Goal: Transaction & Acquisition: Purchase product/service

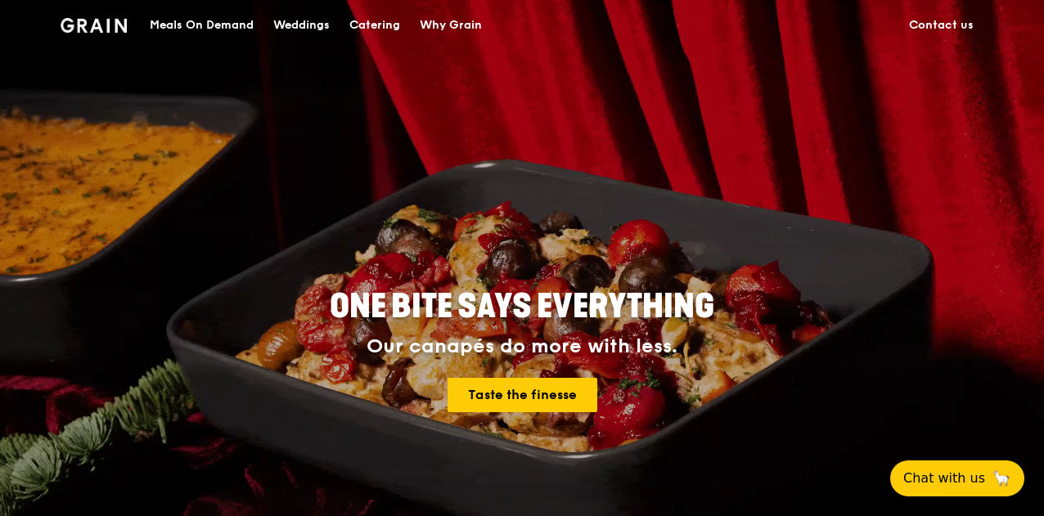
click at [358, 29] on div "Catering" at bounding box center [374, 25] width 51 height 49
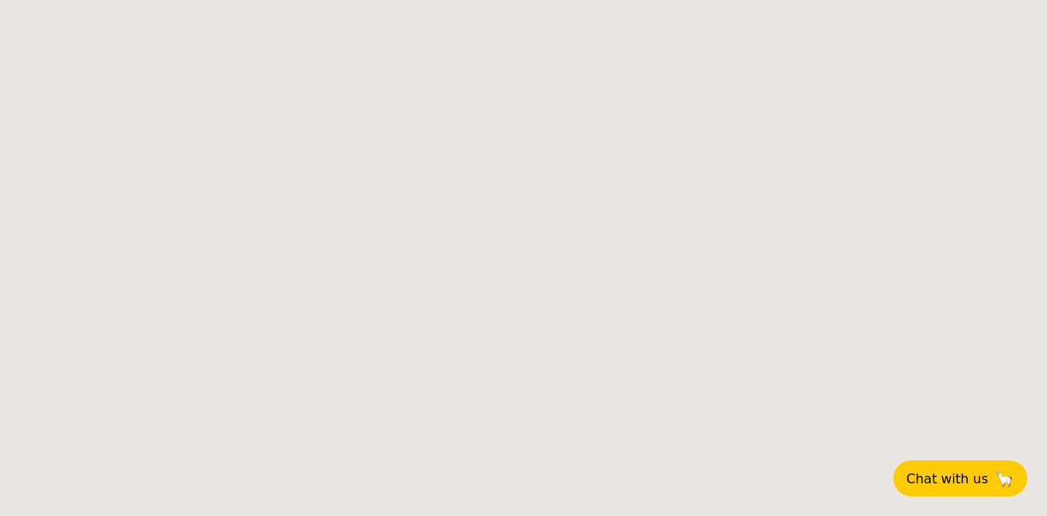
select select
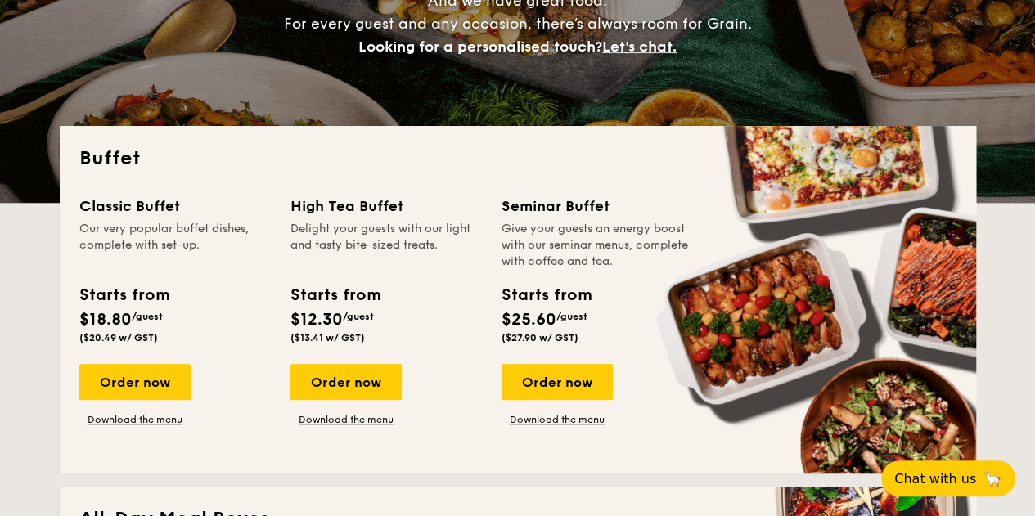
scroll to position [256, 0]
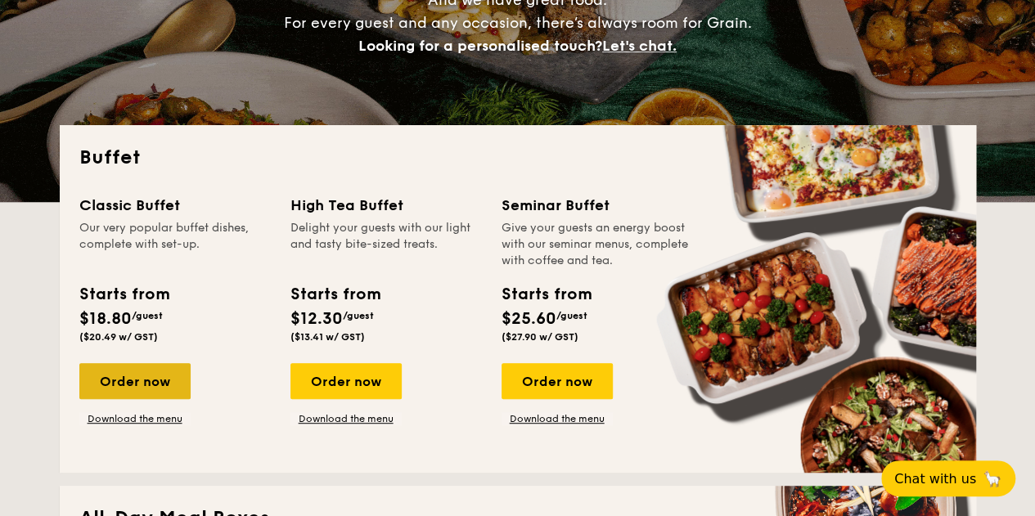
click at [135, 390] on div "Order now" at bounding box center [134, 381] width 111 height 36
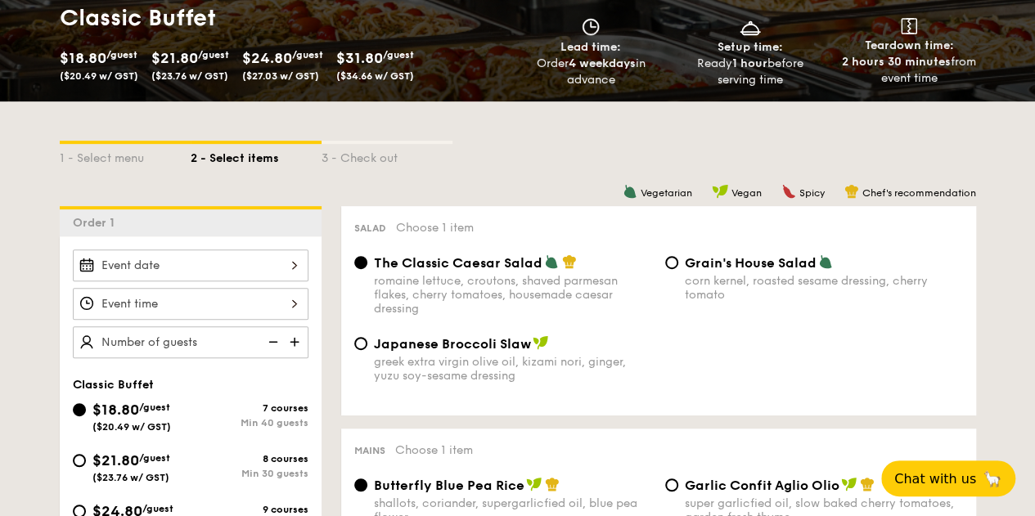
scroll to position [421, 0]
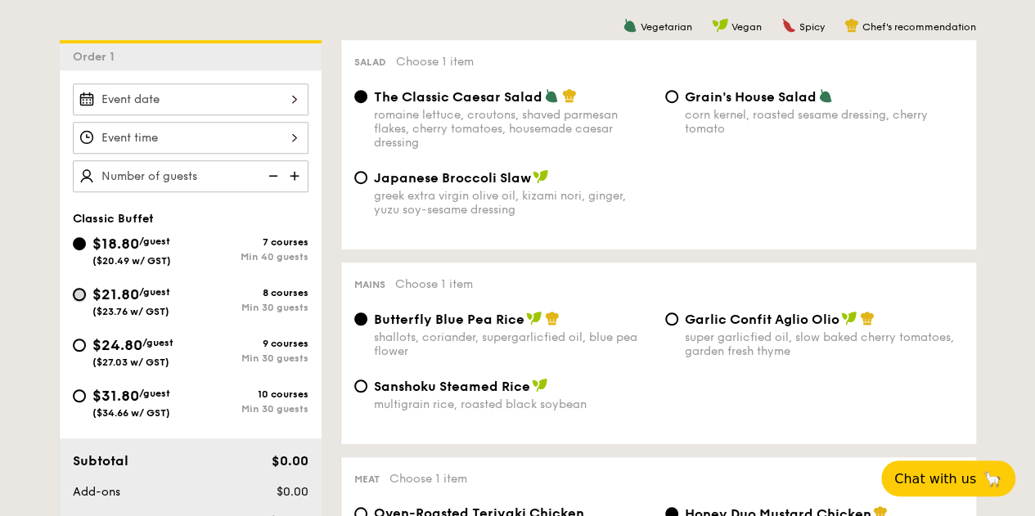
click at [79, 288] on input "$21.80 /guest ($23.76 w/ GST) 8 courses Min 30 guests" at bounding box center [79, 294] width 13 height 13
radio input "true"
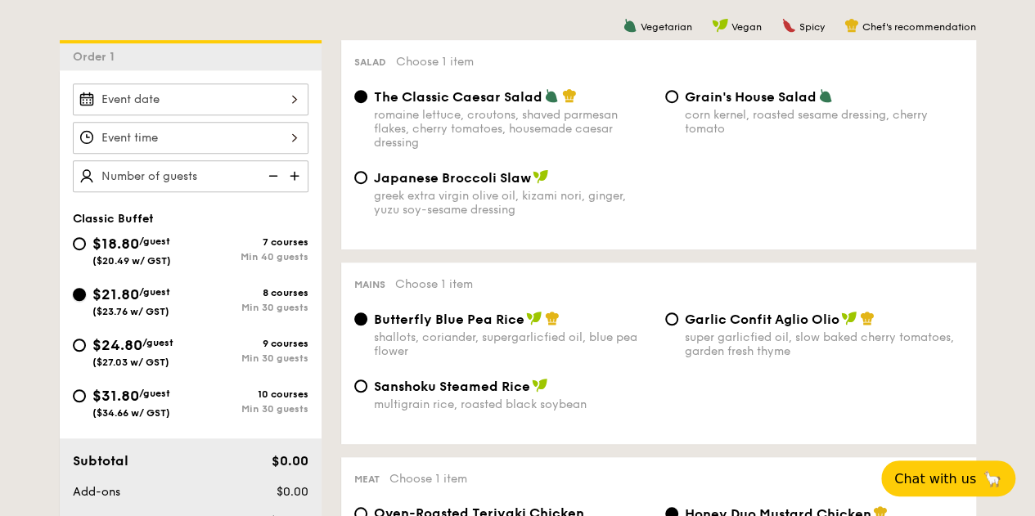
radio input "true"
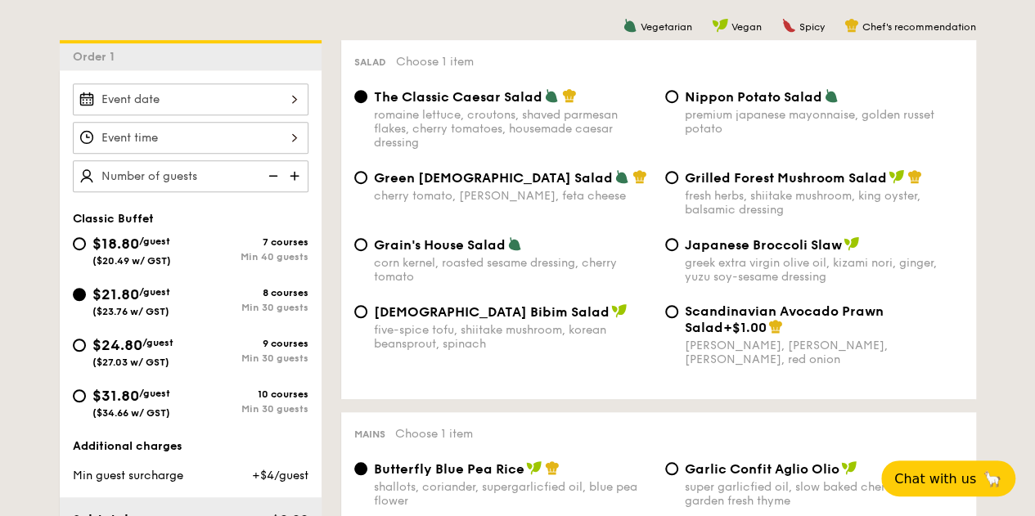
click at [714, 109] on div "premium japanese mayonnaise, golden russet potato" at bounding box center [824, 122] width 278 height 28
click at [678, 103] on input "Nippon Potato Salad premium japanese mayonnaise, golden russet potato" at bounding box center [671, 96] width 13 height 13
radio input "true"
click at [696, 179] on span "Grilled Forest Mushroom Salad" at bounding box center [786, 178] width 202 height 16
click at [678, 179] on input "Grilled Forest Mushroom Salad fresh herbs, shiitake mushroom, king oyster, bals…" at bounding box center [671, 177] width 13 height 13
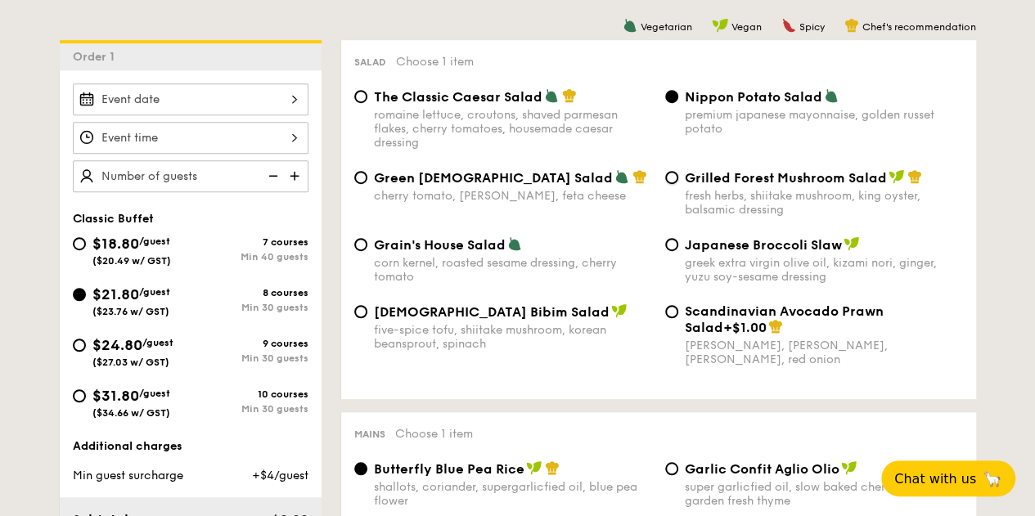
radio input "true"
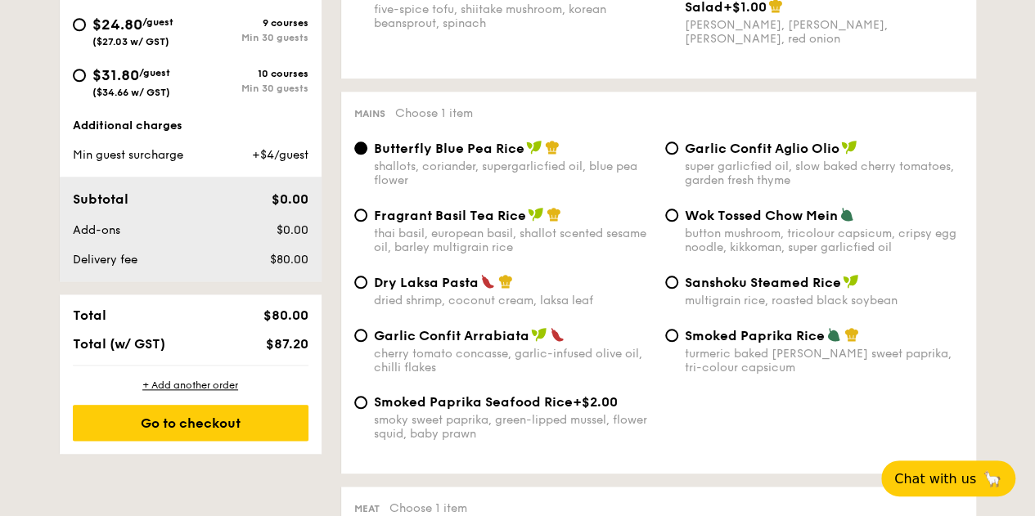
scroll to position [754, 0]
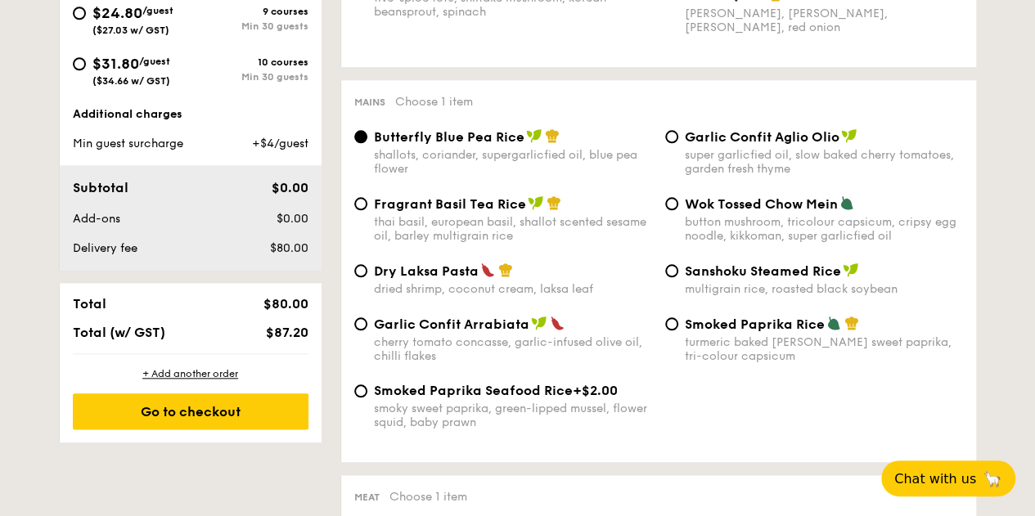
click at [507, 328] on span "Garlic Confit Arrabiata" at bounding box center [451, 325] width 155 height 16
click at [367, 328] on input "Garlic Confit Arrabiata cherry tomato concasse, garlic-infused olive oil, chill…" at bounding box center [360, 324] width 13 height 13
radio input "true"
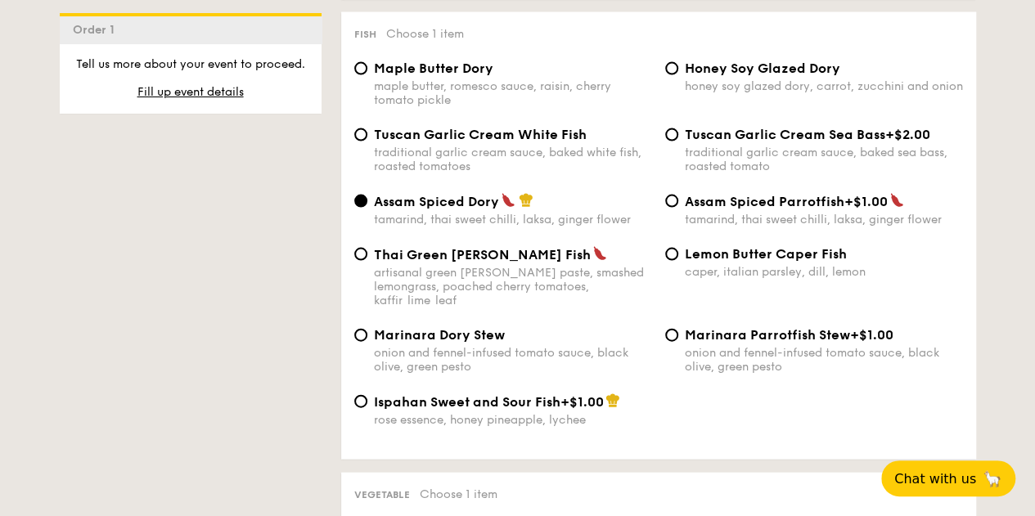
scroll to position [1643, 0]
click at [520, 142] on span "Tuscan Garlic Cream White Fish" at bounding box center [480, 134] width 213 height 16
click at [367, 141] on input "Tuscan Garlic Cream White Fish traditional garlic cream sauce, baked white fish…" at bounding box center [360, 134] width 13 height 13
radio input "true"
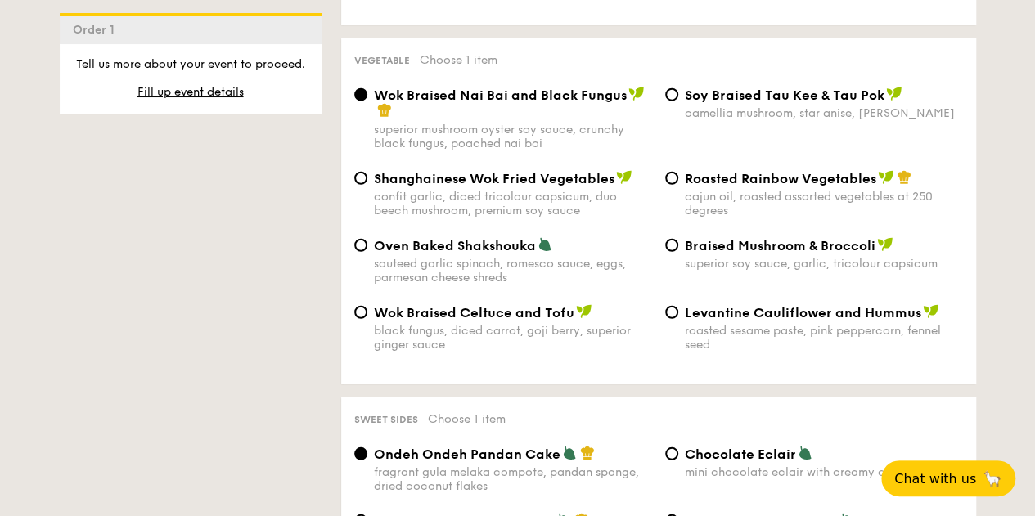
scroll to position [2075, 0]
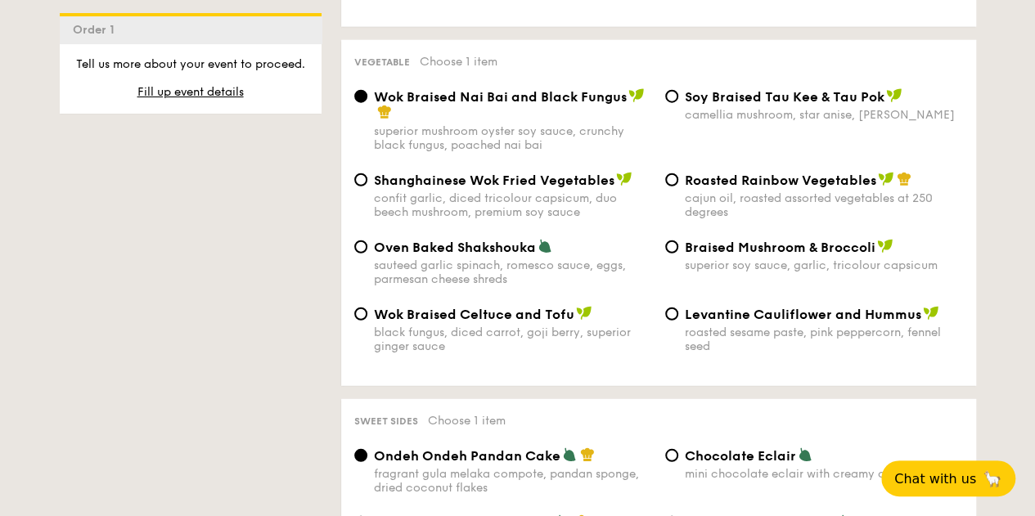
click at [685, 202] on div "cajun oil, roasted assorted vegetables at 250 degrees" at bounding box center [824, 205] width 278 height 28
click at [678, 187] on input "Roasted Rainbow Vegetables cajun oil, roasted assorted vegetables at 250 degrees" at bounding box center [671, 179] width 13 height 13
radio input "true"
click at [674, 313] on input "Levantine Cauliflower and Hummus roasted sesame paste, pink peppercorn, fennel …" at bounding box center [671, 314] width 13 height 13
radio input "true"
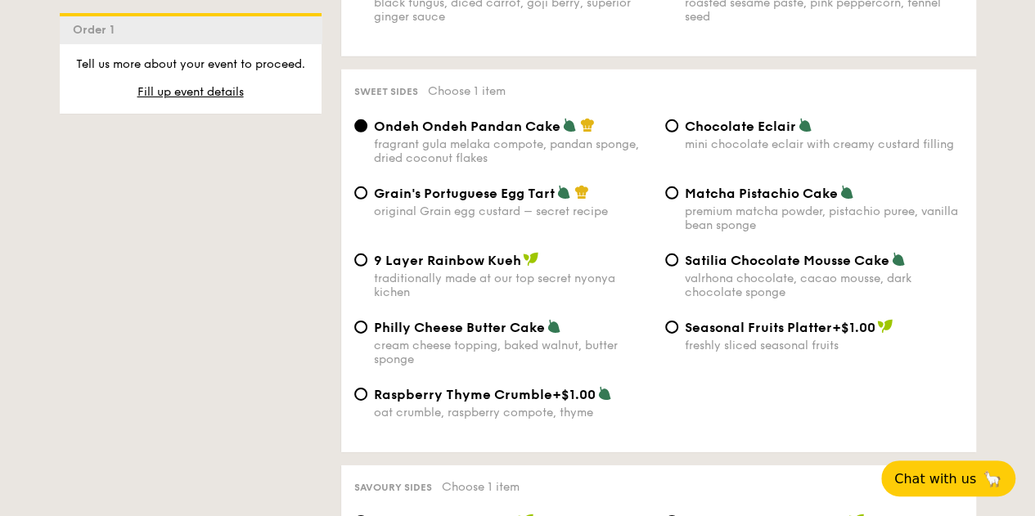
scroll to position [2404, 0]
click at [690, 134] on span "Chocolate Eclair" at bounding box center [740, 127] width 111 height 16
click at [678, 133] on input "Chocolate Eclair mini chocolate eclair with creamy custard filling" at bounding box center [671, 126] width 13 height 13
radio input "true"
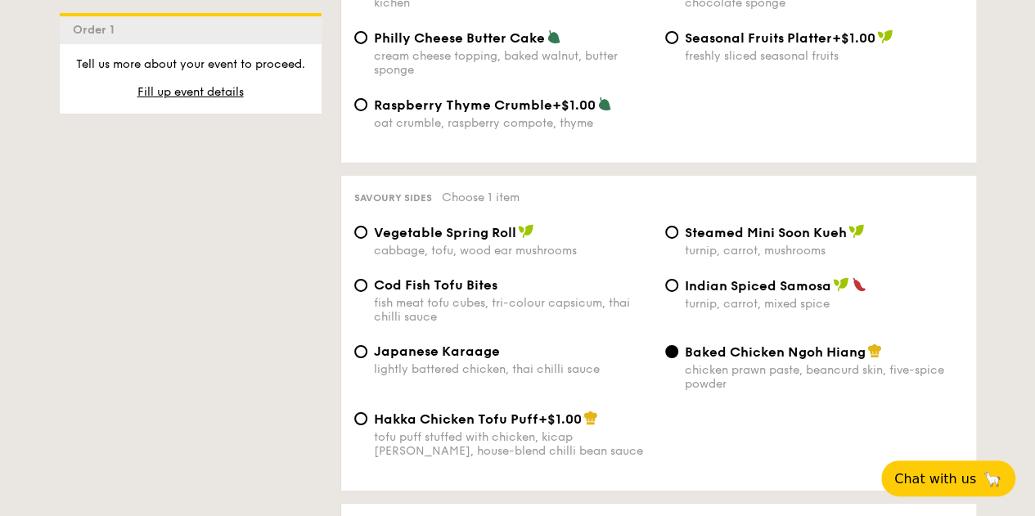
scroll to position [2748, 0]
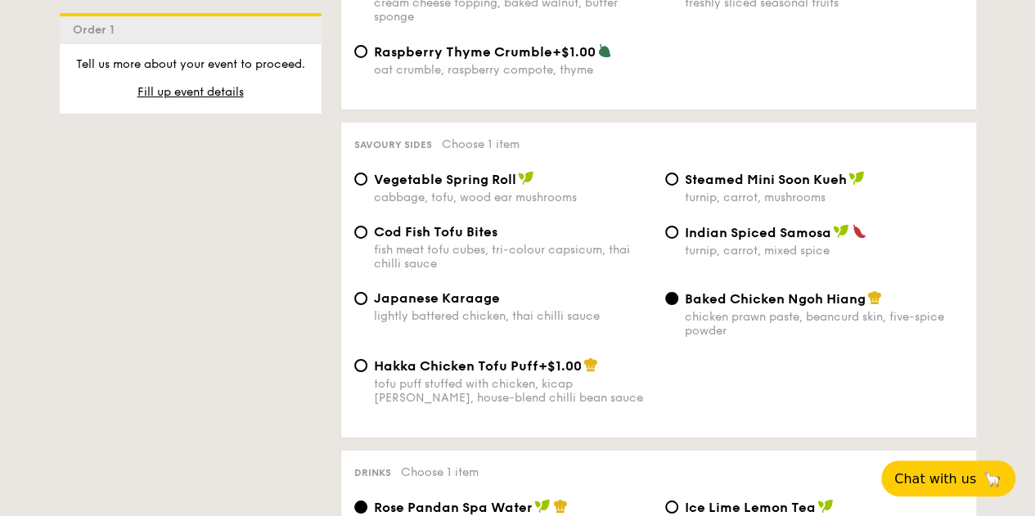
click at [718, 256] on div "turnip, carrot, mixed spice" at bounding box center [824, 251] width 278 height 14
click at [678, 239] on input "Indian Spiced Samosa turnip, carrot, mixed spice" at bounding box center [671, 232] width 13 height 13
radio input "true"
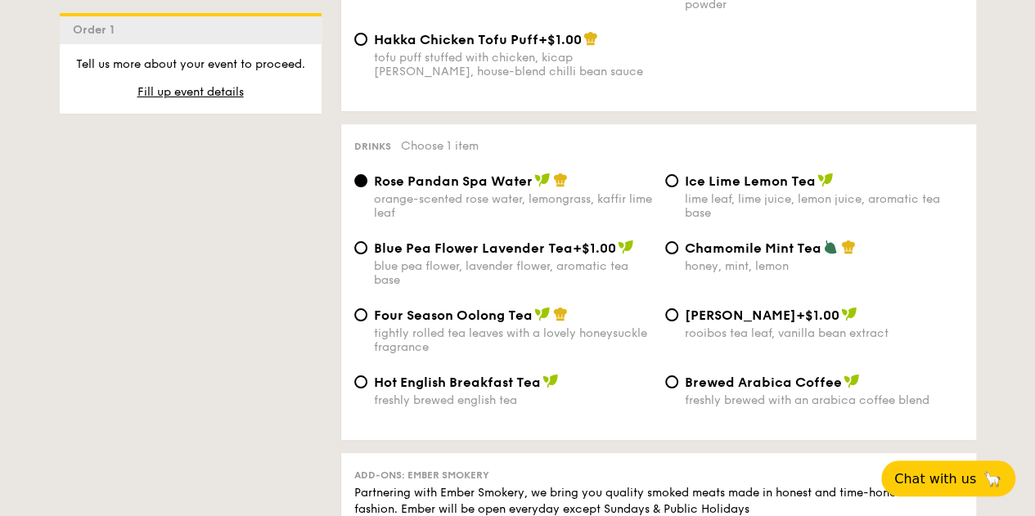
scroll to position [3083, 0]
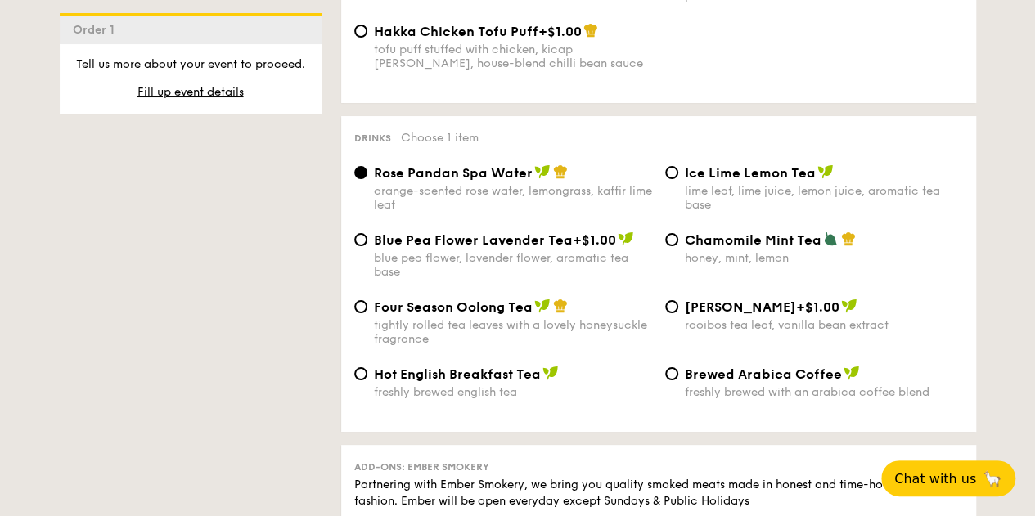
click at [690, 205] on div "lime leaf, lime juice, lemon juice, aromatic tea base" at bounding box center [824, 198] width 278 height 28
click at [678, 179] on input "Ice Lime Lemon Tea lime leaf, lime juice, lemon juice, aromatic tea base" at bounding box center [671, 172] width 13 height 13
radio input "true"
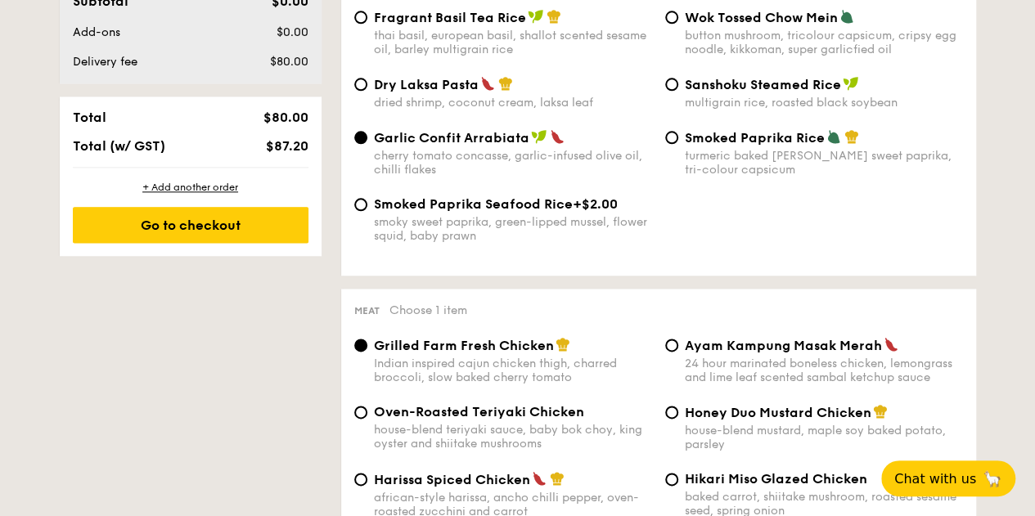
scroll to position [941, 0]
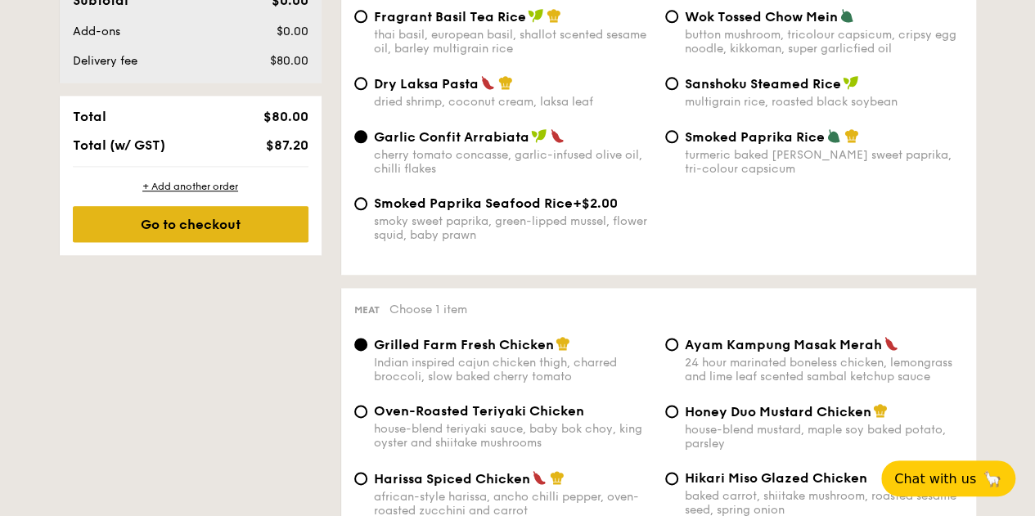
click at [273, 232] on div "Go to checkout" at bounding box center [191, 224] width 236 height 36
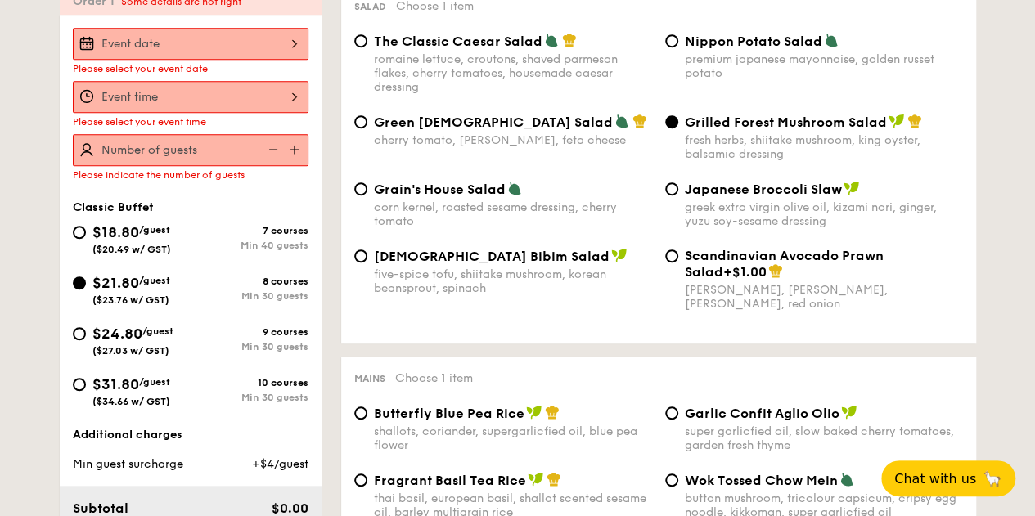
scroll to position [437, 0]
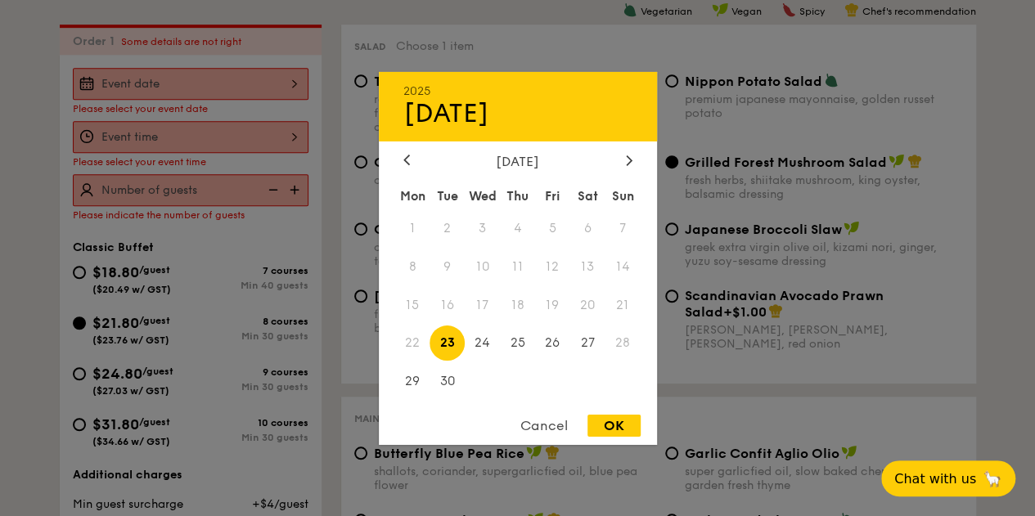
click at [241, 84] on div "2025 Sep [DATE] Tue Wed Thu Fri Sat Sun 1 2 3 4 5 6 7 8 9 10 11 12 13 14 15 16 …" at bounding box center [191, 84] width 236 height 32
click at [624, 163] on div at bounding box center [629, 161] width 15 height 16
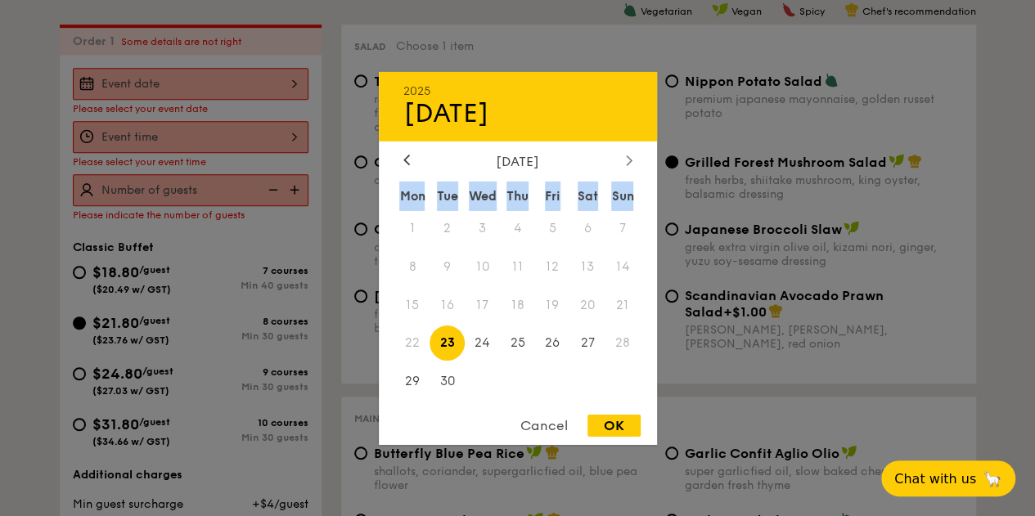
click at [624, 163] on div at bounding box center [629, 161] width 15 height 16
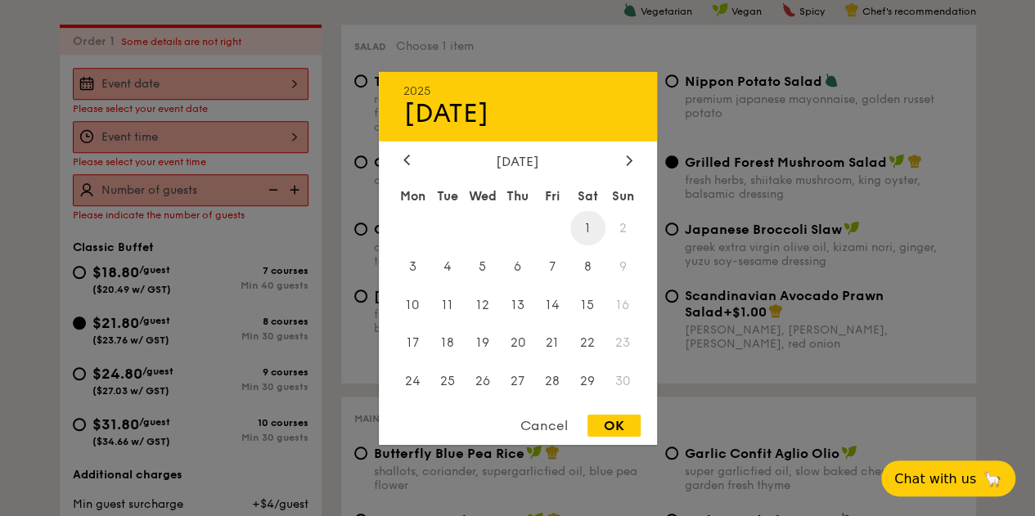
click at [597, 228] on span "1" at bounding box center [587, 227] width 35 height 35
click at [615, 434] on div "OK" at bounding box center [614, 426] width 53 height 22
type input "[DATE]"
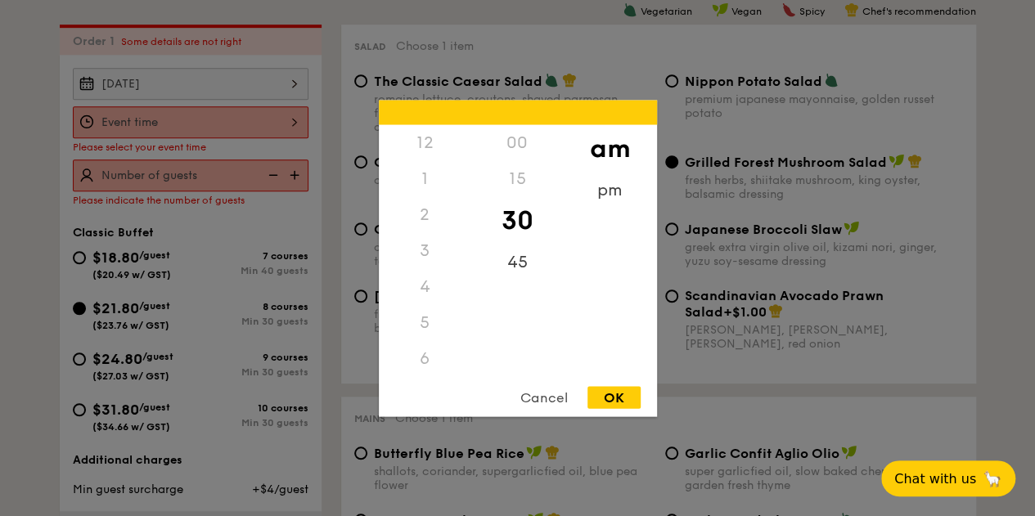
click at [270, 117] on div "12 1 2 3 4 5 6 7 8 9 10 11 00 15 30 45 am pm Cancel OK" at bounding box center [191, 122] width 236 height 32
click at [444, 357] on div "11" at bounding box center [425, 375] width 92 height 47
click at [609, 391] on div "OK" at bounding box center [614, 397] width 53 height 22
type input "11:30AM"
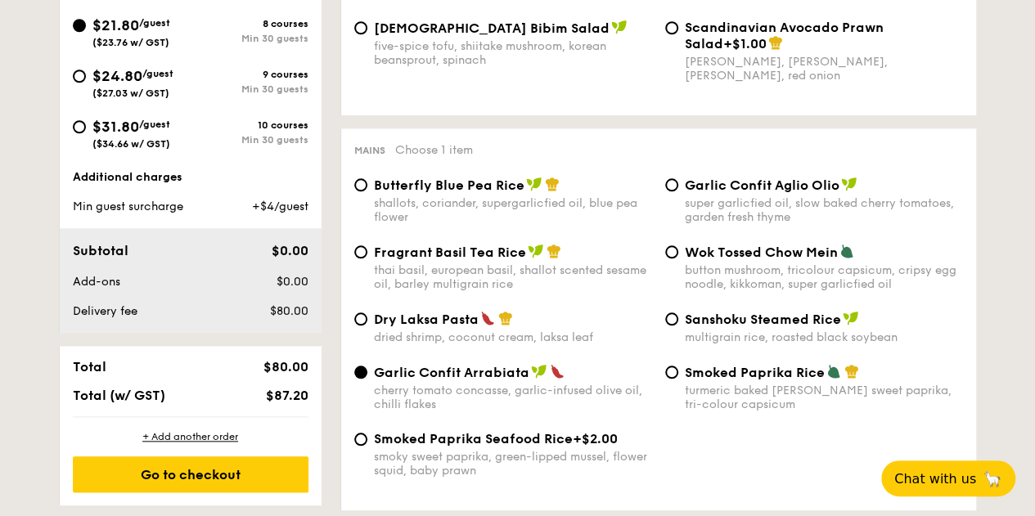
scroll to position [707, 0]
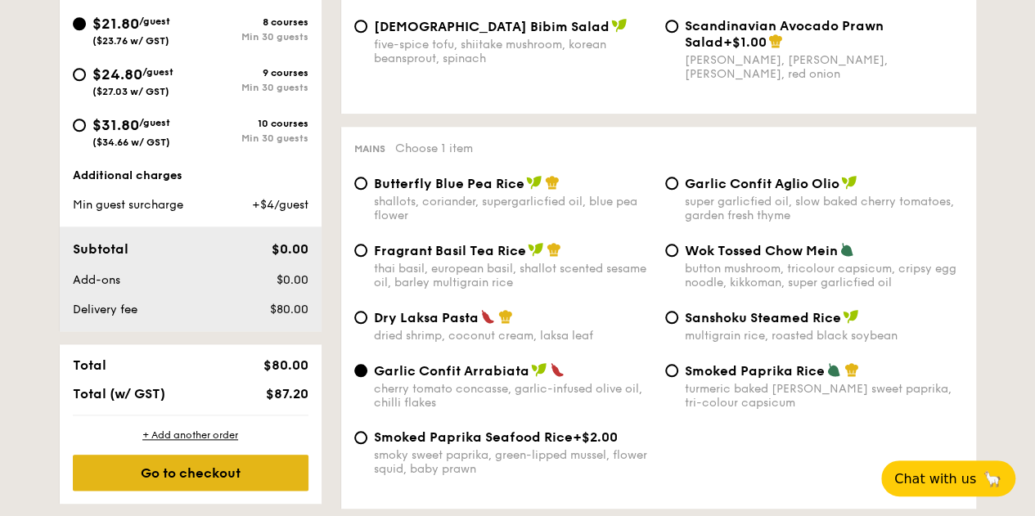
type input "120 guests"
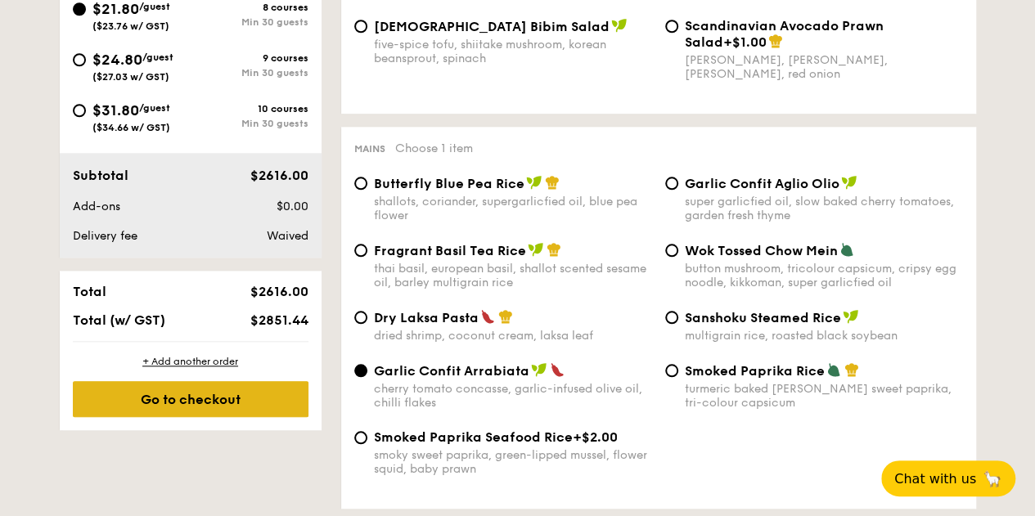
scroll to position [692, 0]
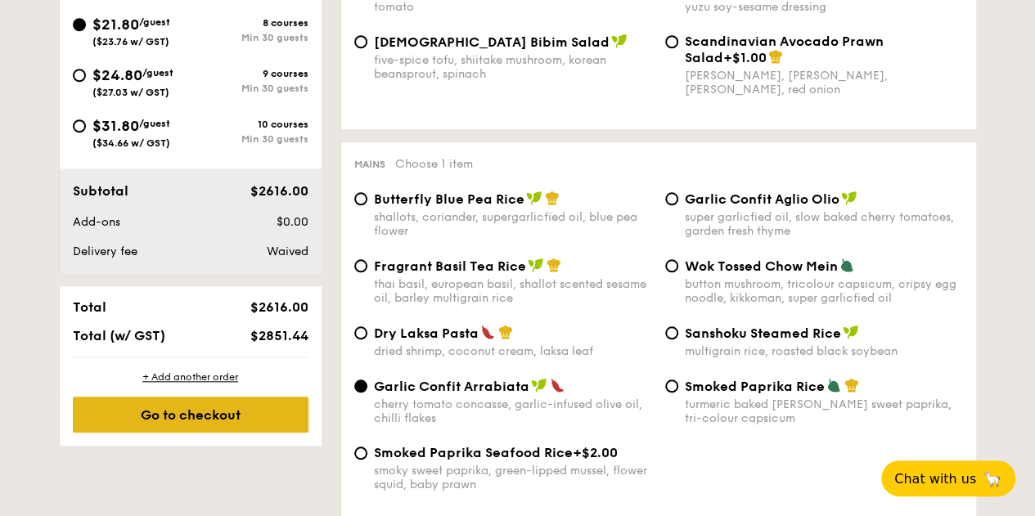
click at [265, 404] on div "Go to checkout" at bounding box center [191, 415] width 236 height 36
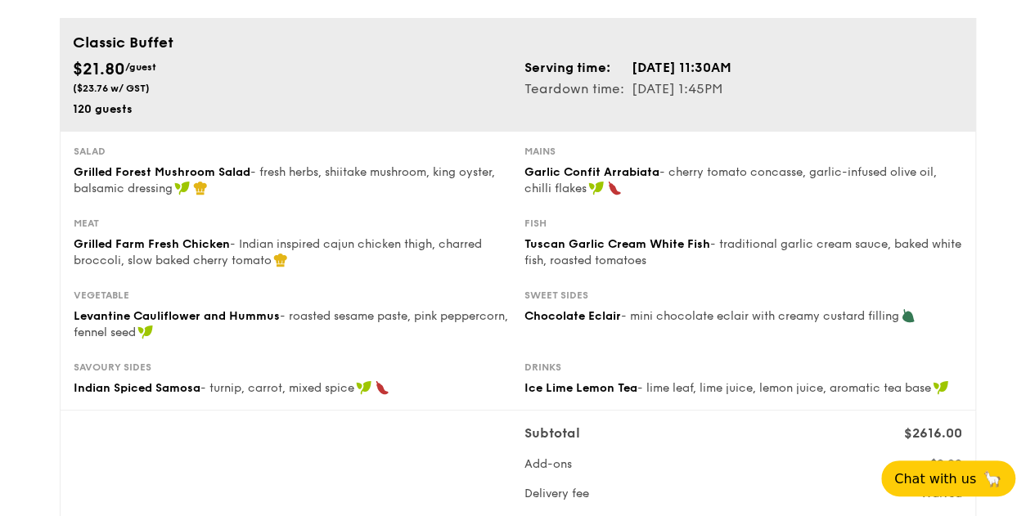
scroll to position [141, 0]
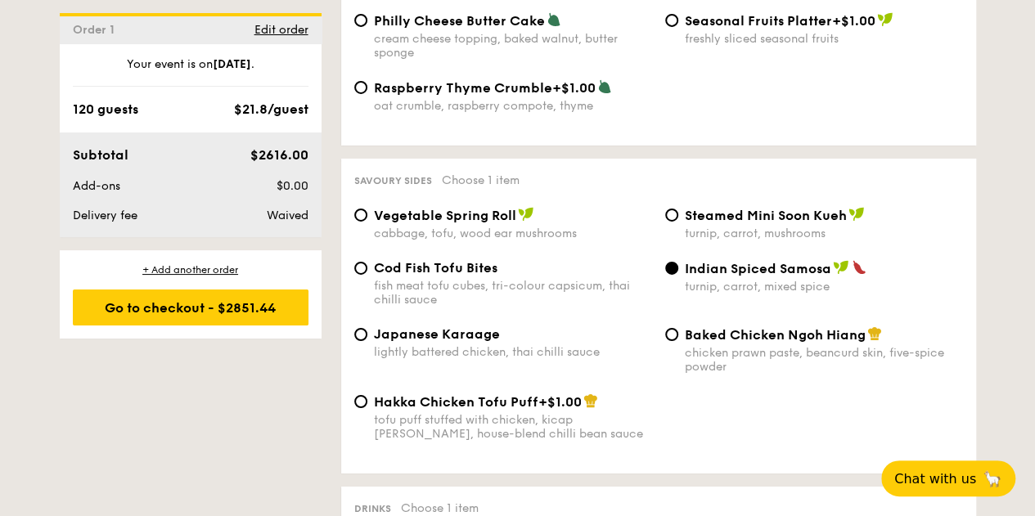
scroll to position [2713, 0]
